Goal: Transaction & Acquisition: Purchase product/service

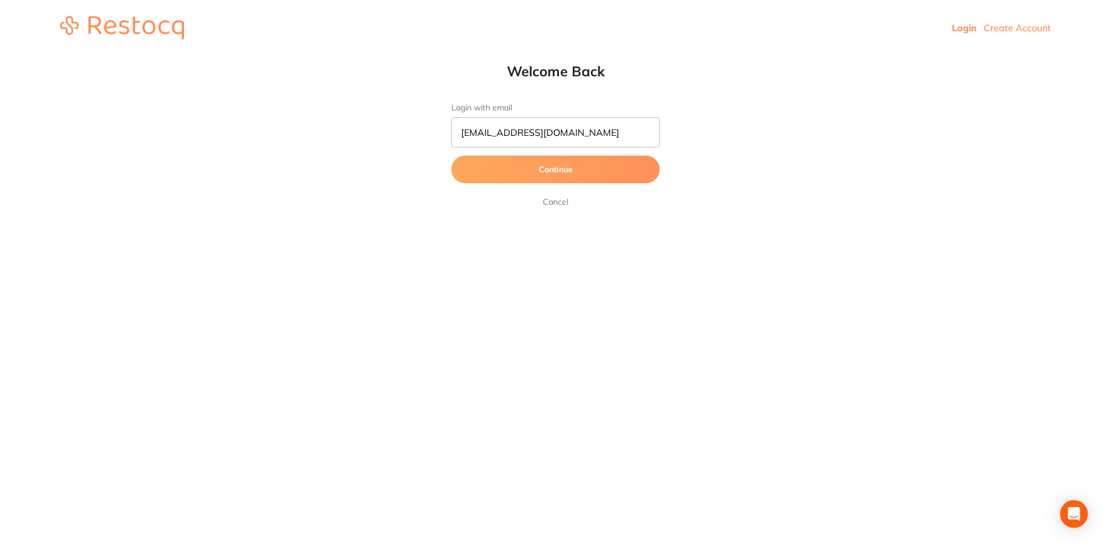
type input "[EMAIL_ADDRESS][DOMAIN_NAME]"
click at [451, 156] on button "Continue" at bounding box center [555, 170] width 208 height 28
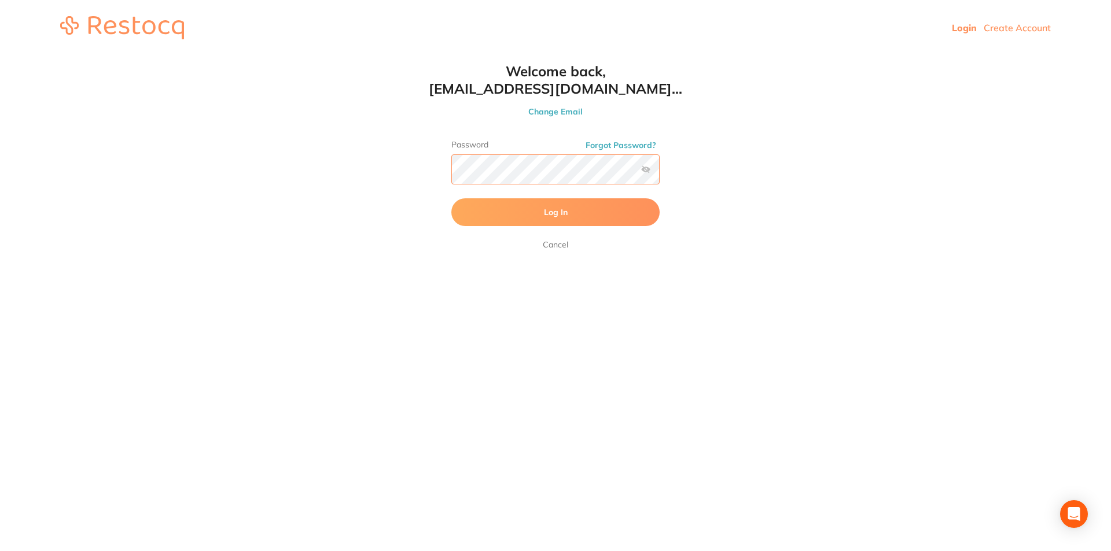
click at [451, 198] on button "Log In" at bounding box center [555, 212] width 208 height 28
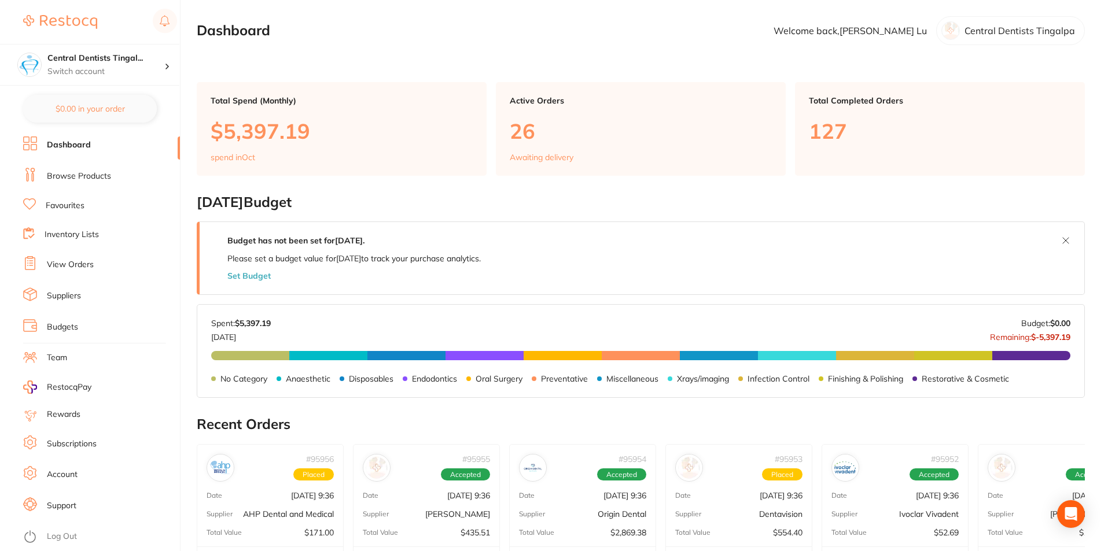
click at [90, 178] on link "Browse Products" at bounding box center [79, 177] width 64 height 12
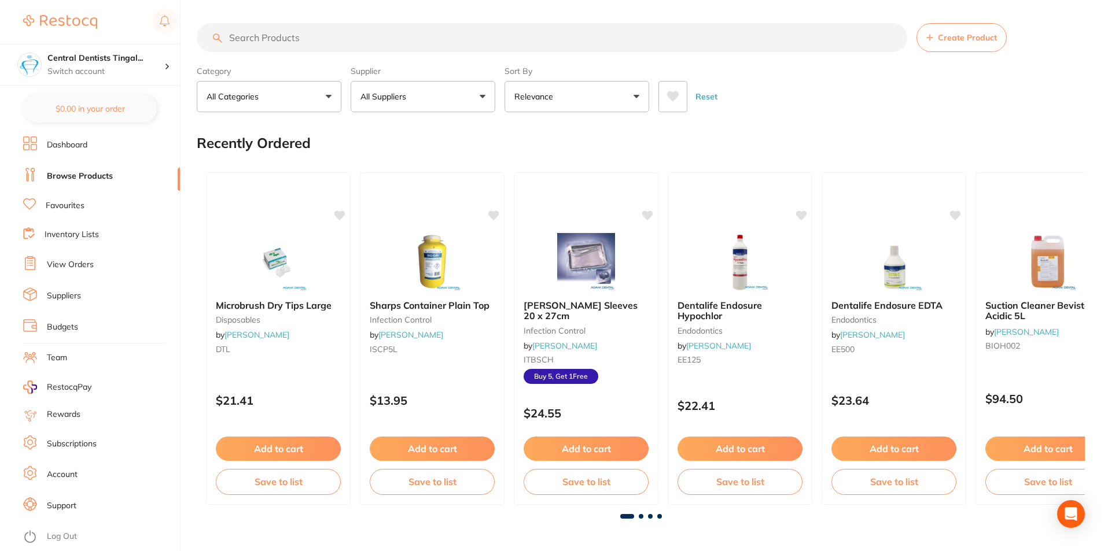
click at [390, 53] on section "Create Product Category All Categories All Categories 3D Printing anaesthetic a…" at bounding box center [641, 67] width 888 height 89
click at [393, 38] on input "search" at bounding box center [552, 37] width 710 height 29
type input "hemodent"
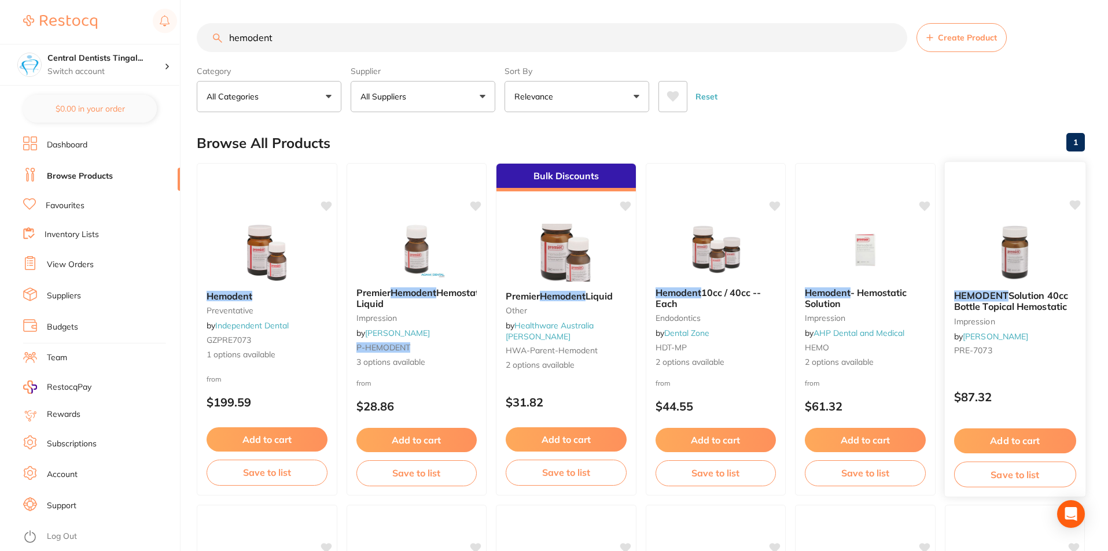
click at [1019, 439] on button "Add to cart" at bounding box center [1014, 441] width 122 height 25
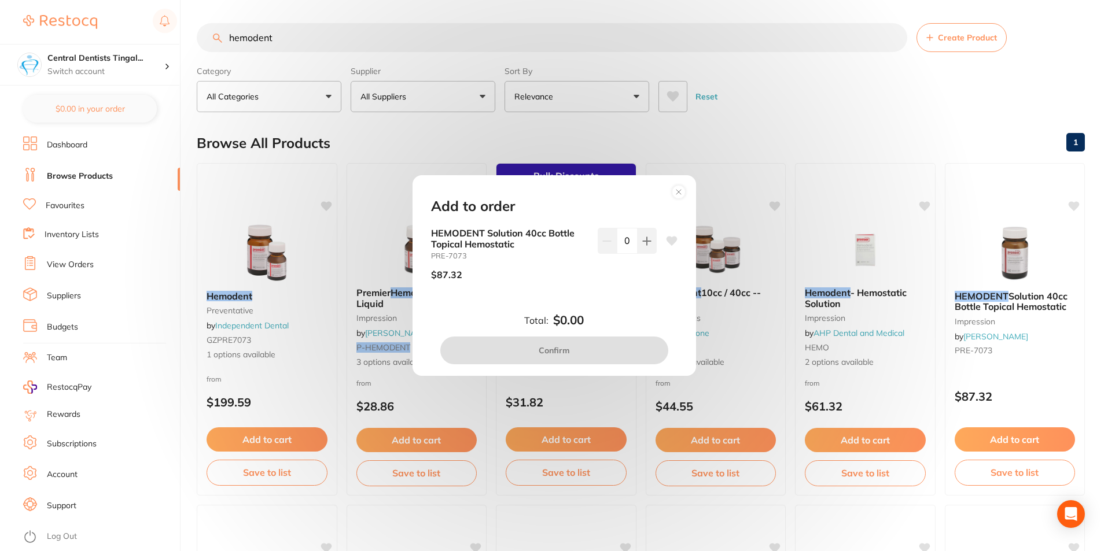
click at [683, 193] on circle at bounding box center [678, 191] width 13 height 13
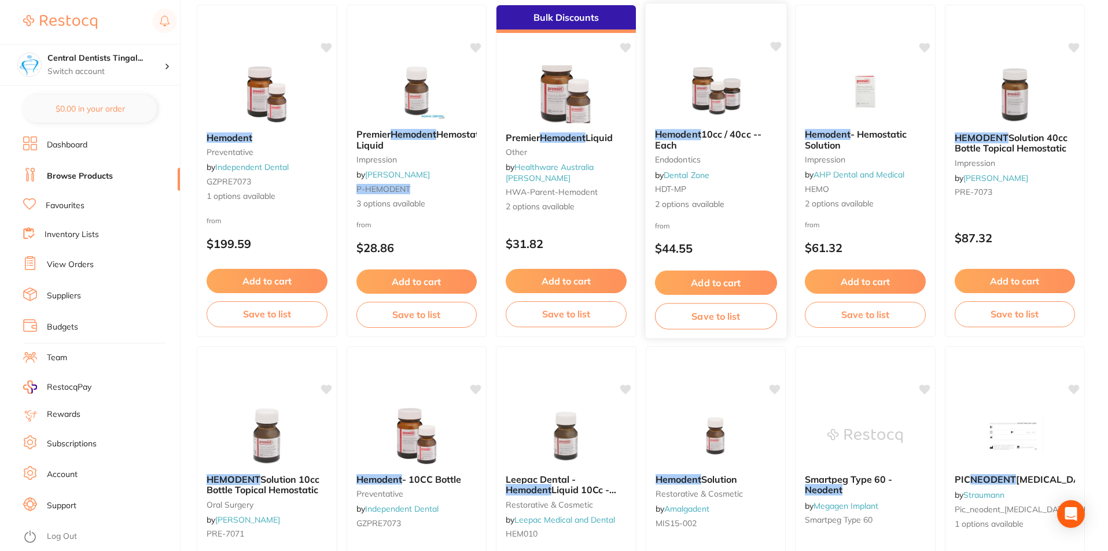
scroll to position [231, 0]
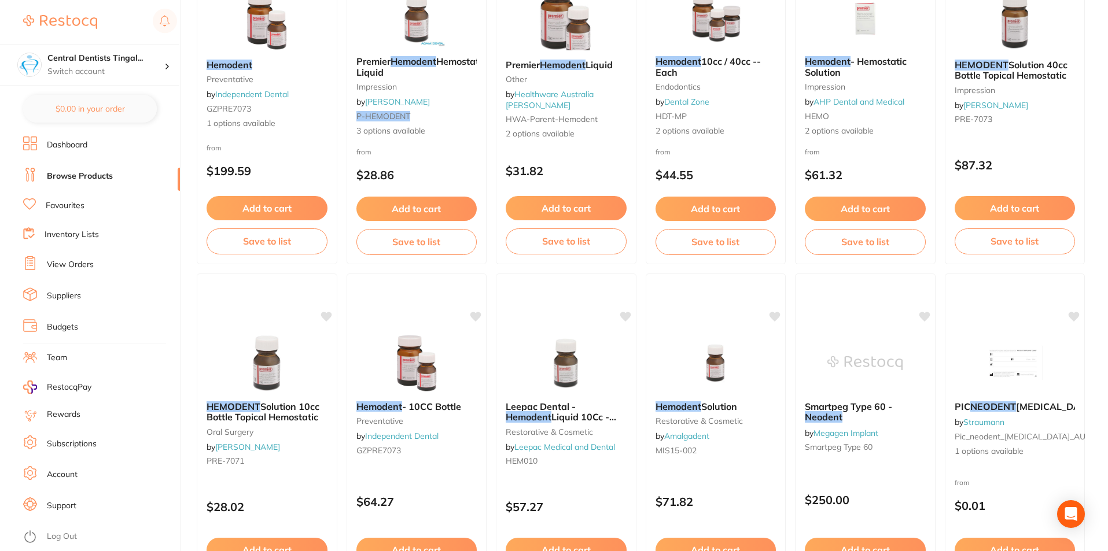
click at [1008, 200] on button "Add to cart" at bounding box center [1014, 208] width 121 height 24
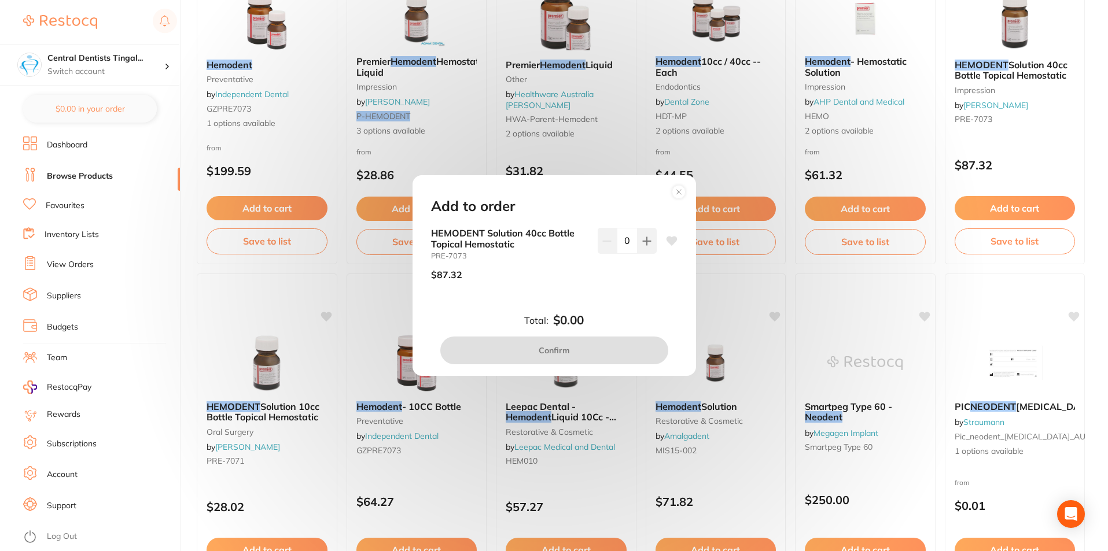
click at [677, 189] on icon at bounding box center [678, 192] width 19 height 19
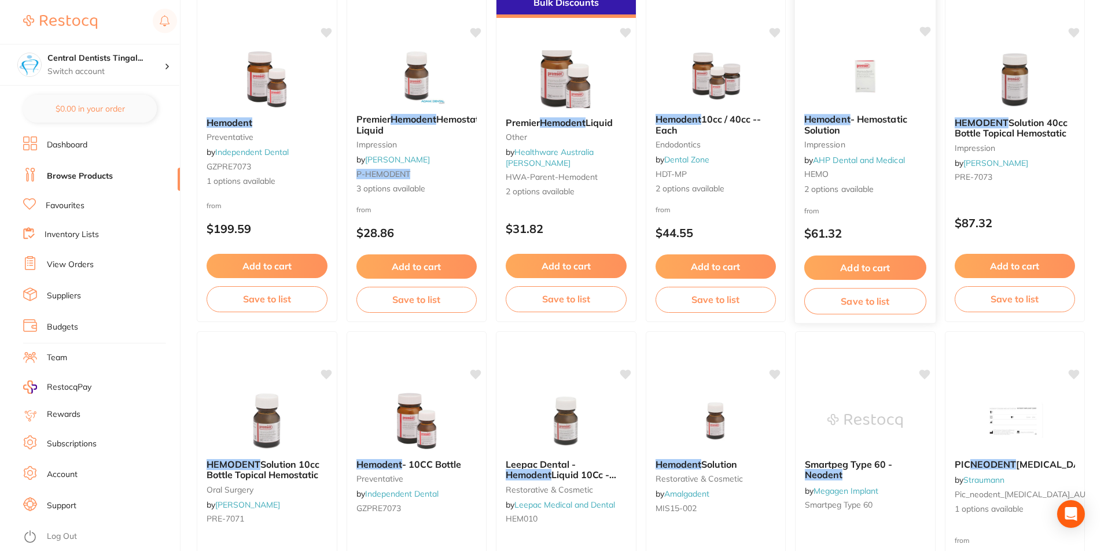
scroll to position [116, 0]
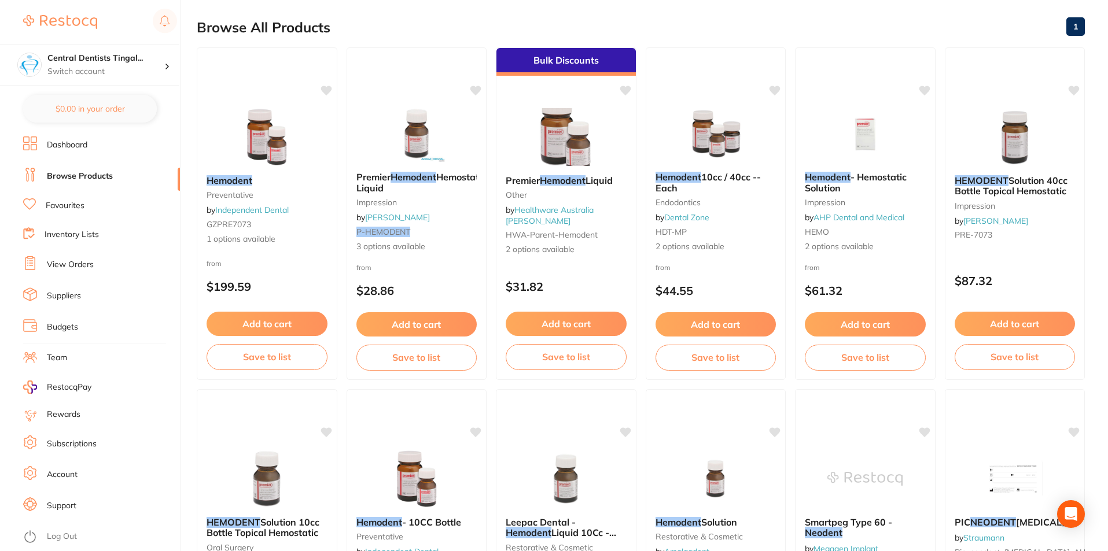
click at [77, 268] on link "View Orders" at bounding box center [70, 265] width 47 height 12
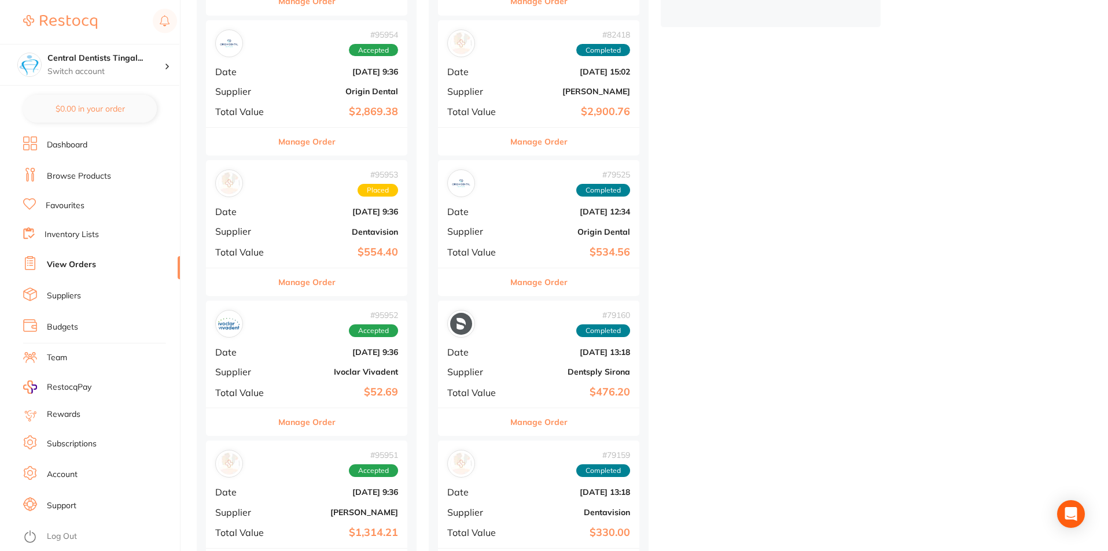
scroll to position [578, 0]
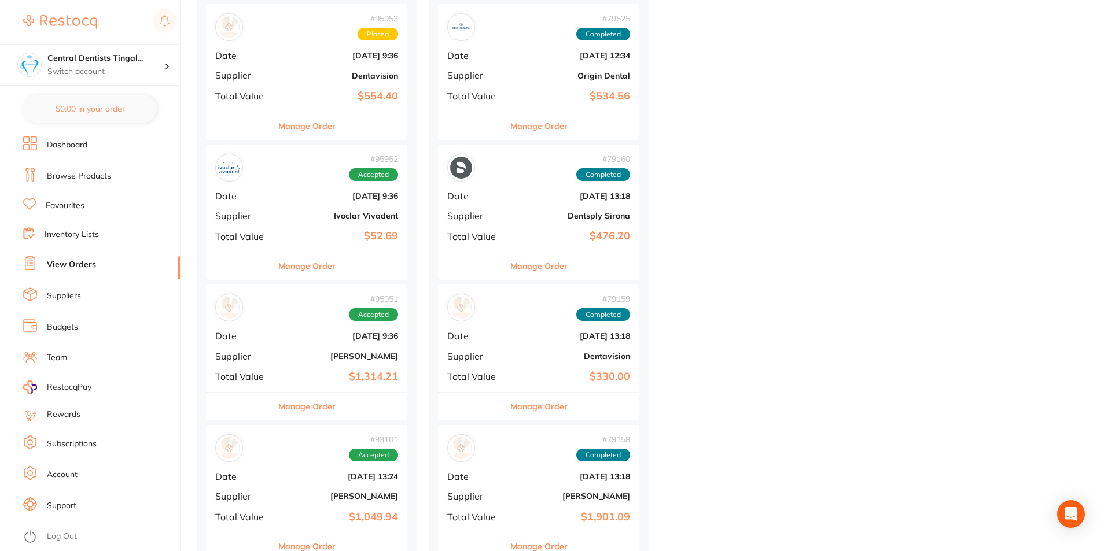
click at [324, 373] on b "$1,314.21" at bounding box center [340, 377] width 116 height 12
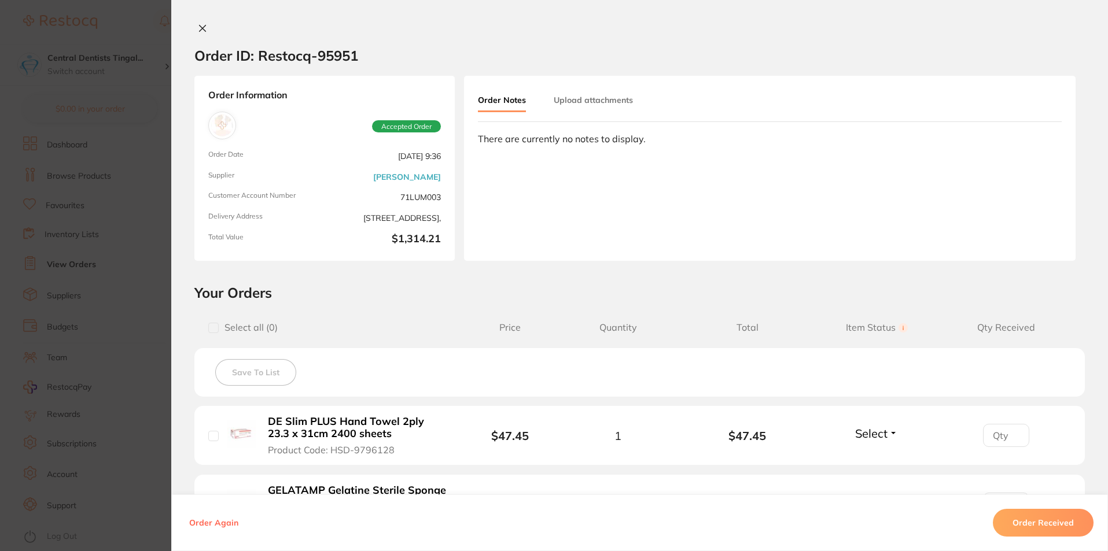
scroll to position [231, 0]
click at [199, 31] on icon at bounding box center [202, 28] width 9 height 9
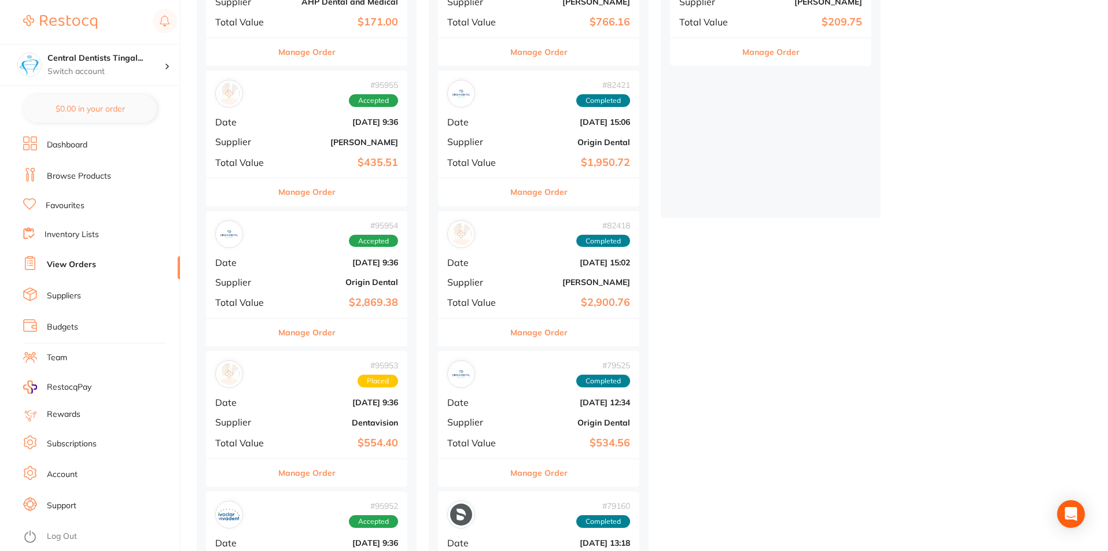
click at [109, 181] on link "Browse Products" at bounding box center [79, 177] width 64 height 12
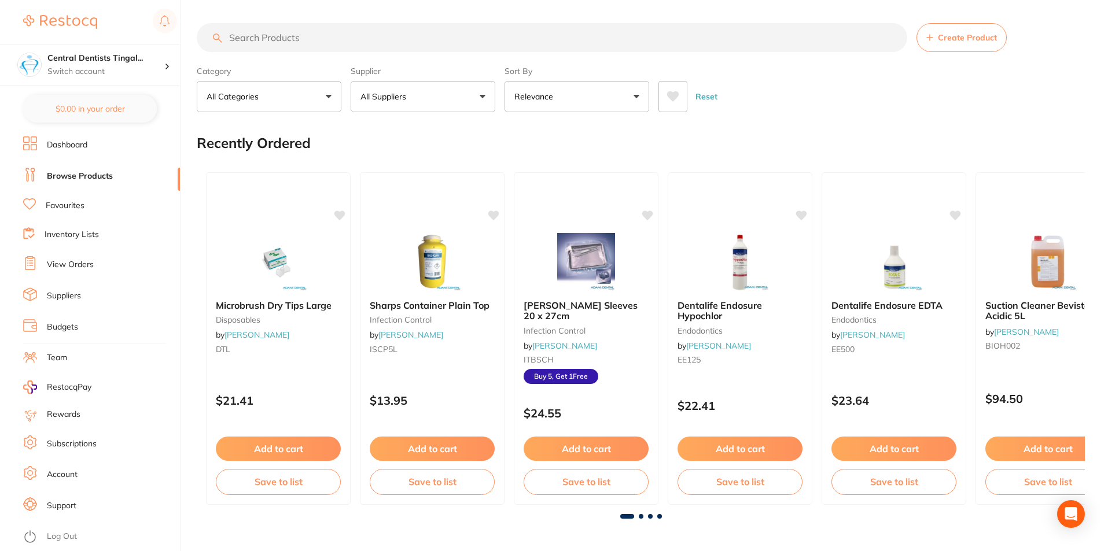
click at [318, 36] on input "search" at bounding box center [552, 37] width 710 height 29
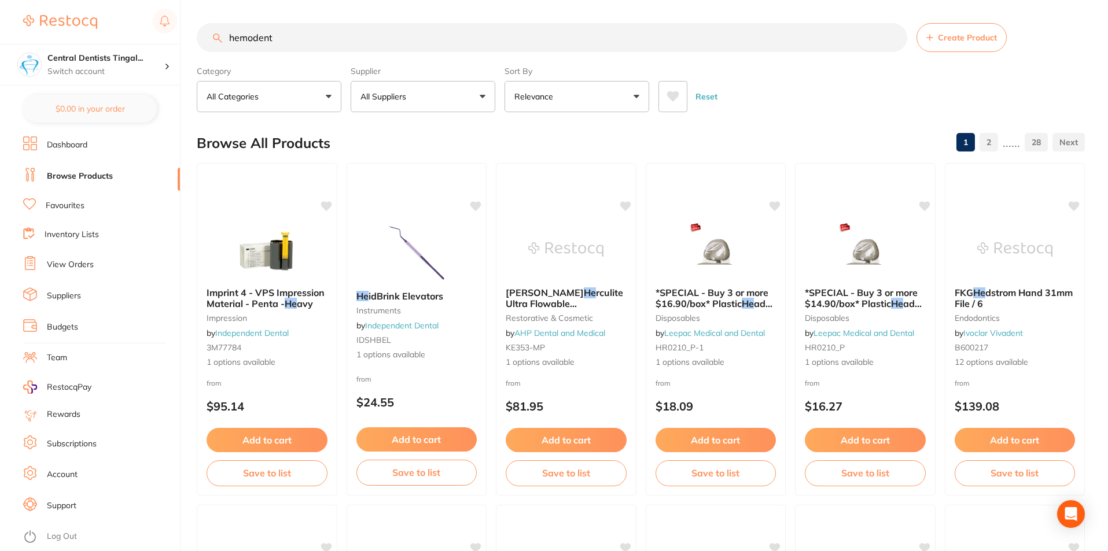
type input "hemodent"
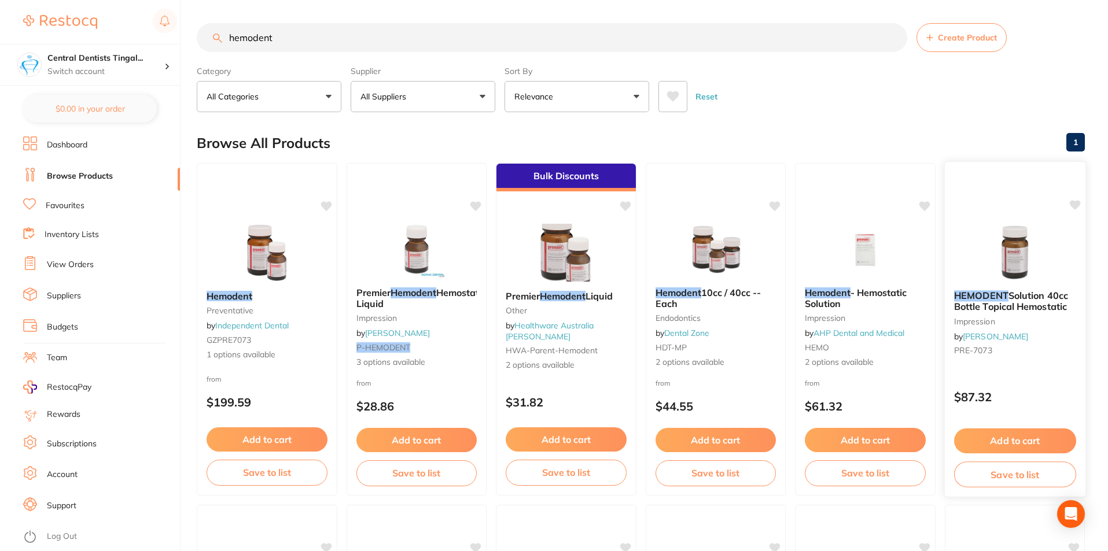
click at [1040, 360] on div "HEMODENT Solution 40cc Bottle Topical Hemostatic impression by [PERSON_NAME] PR…" at bounding box center [1014, 325] width 141 height 89
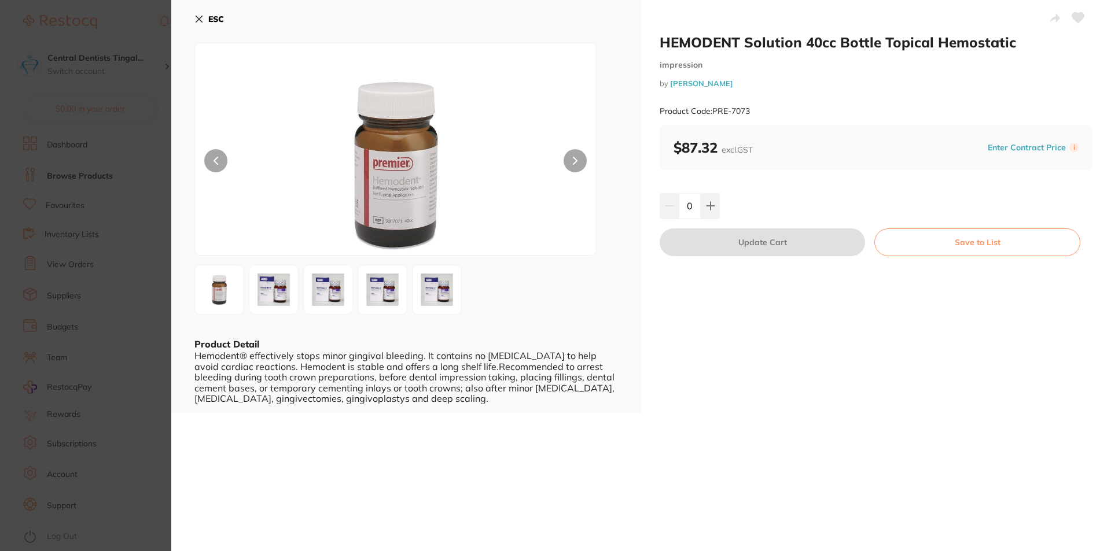
click at [585, 161] on button at bounding box center [574, 160] width 23 height 23
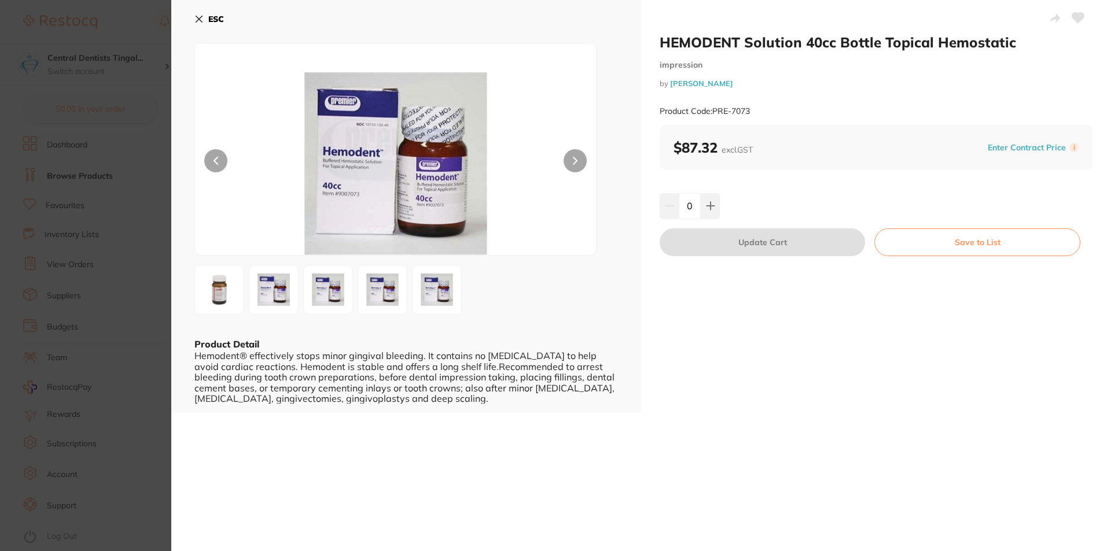
click at [225, 161] on button at bounding box center [215, 160] width 23 height 23
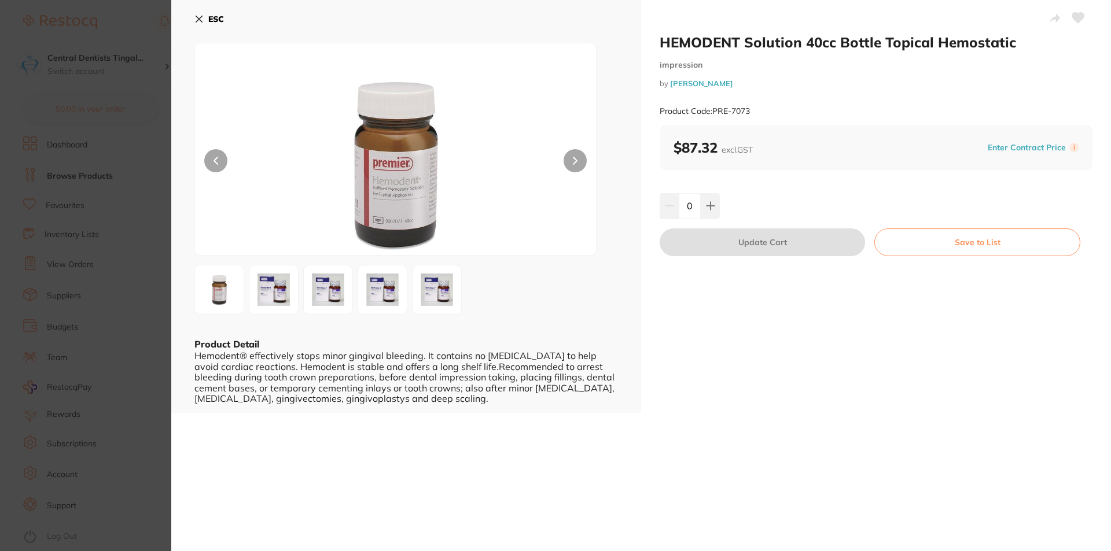
click at [853, 412] on div "HEMODENT Solution 40cc Bottle Topical Hemostatic impression by [PERSON_NAME] Pr…" at bounding box center [640, 275] width 939 height 551
click at [207, 12] on button "ESC" at bounding box center [209, 19] width 30 height 20
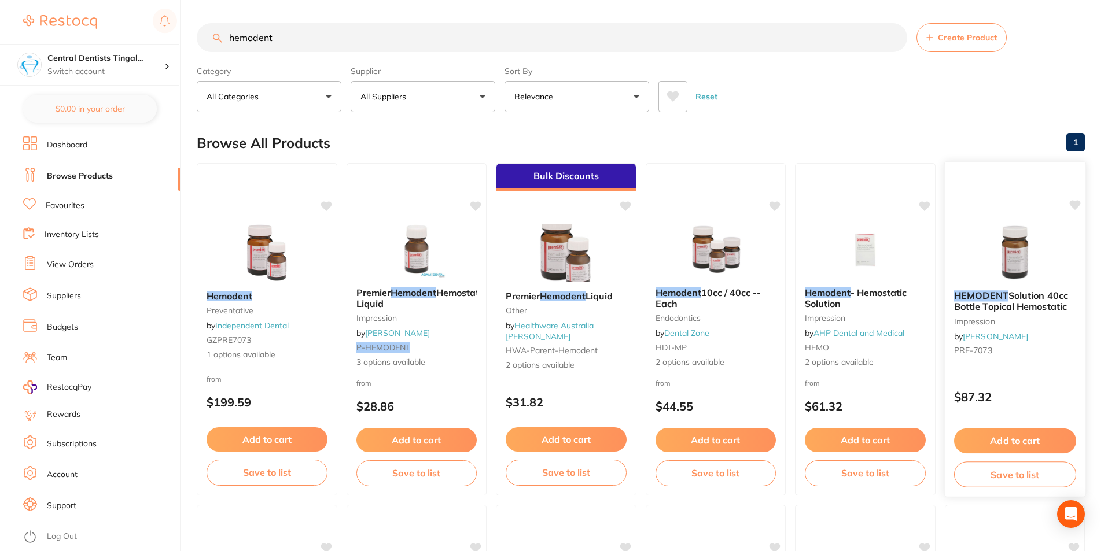
click at [1010, 433] on button "Add to cart" at bounding box center [1014, 441] width 122 height 25
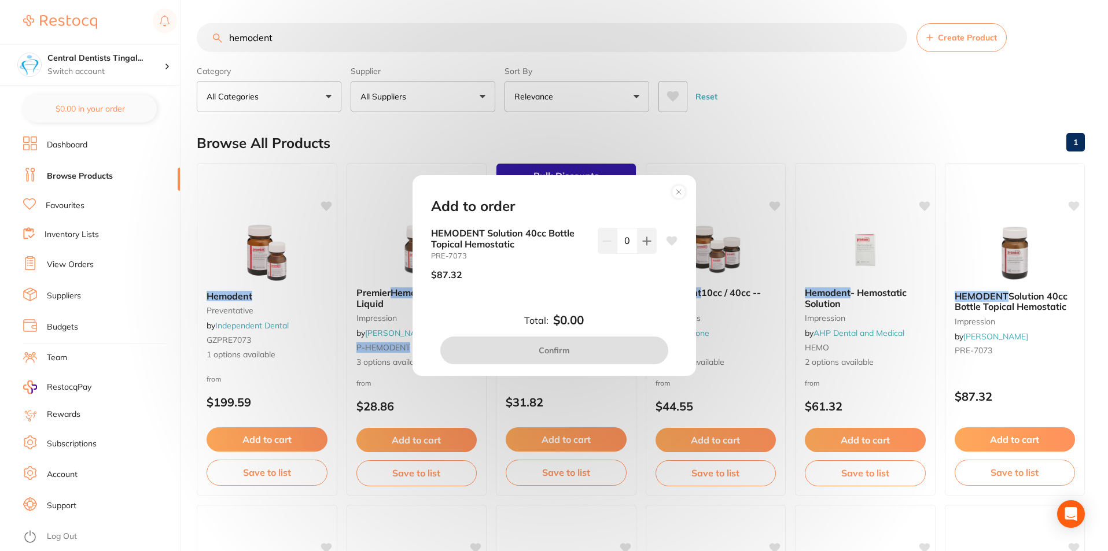
click at [555, 301] on div "HEMODENT Solution 40cc Bottle Topical Hemostatic PRE-7073 $87.32 0" at bounding box center [554, 268] width 274 height 80
click at [686, 178] on div "Add to order HEMODENT Solution 40cc Bottle Topical Hemostatic PRE-7073 $87.32 0…" at bounding box center [553, 275] width 283 height 201
click at [676, 190] on circle at bounding box center [678, 191] width 13 height 13
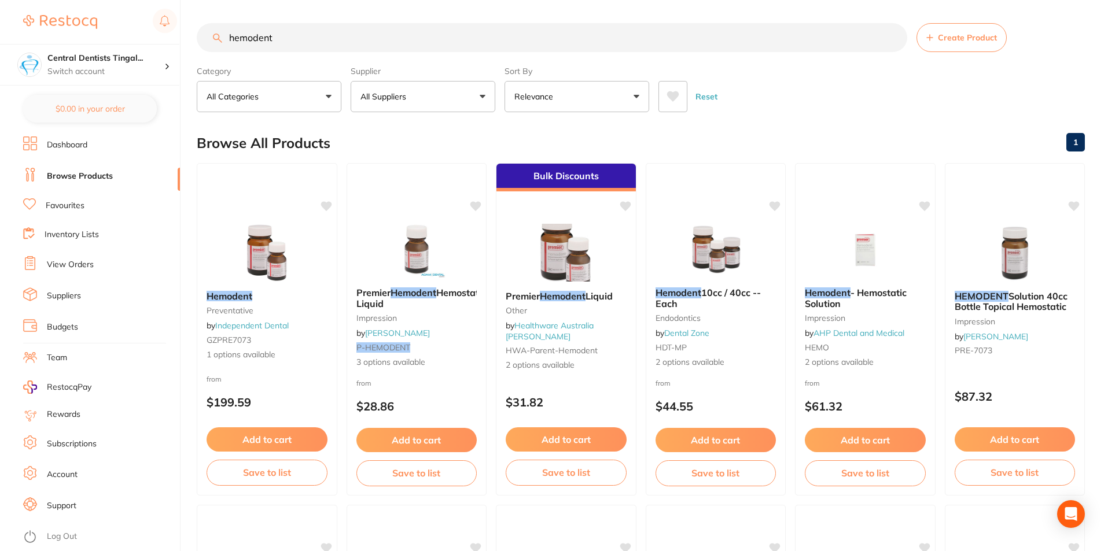
click at [733, 138] on div "Browse All Products 1" at bounding box center [641, 143] width 888 height 39
